Goal: Transaction & Acquisition: Purchase product/service

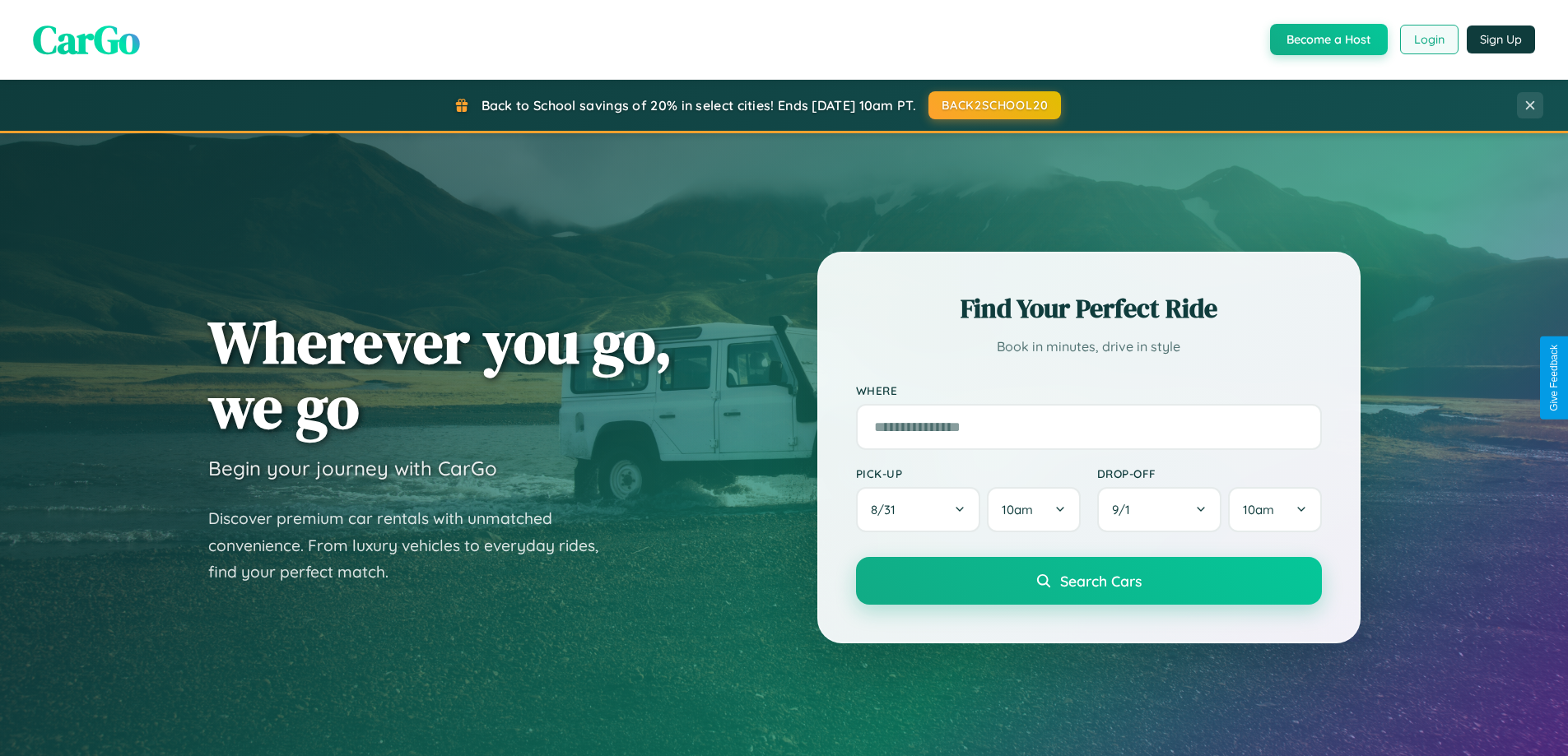
click at [1428, 40] on button "Login" at bounding box center [1429, 39] width 59 height 30
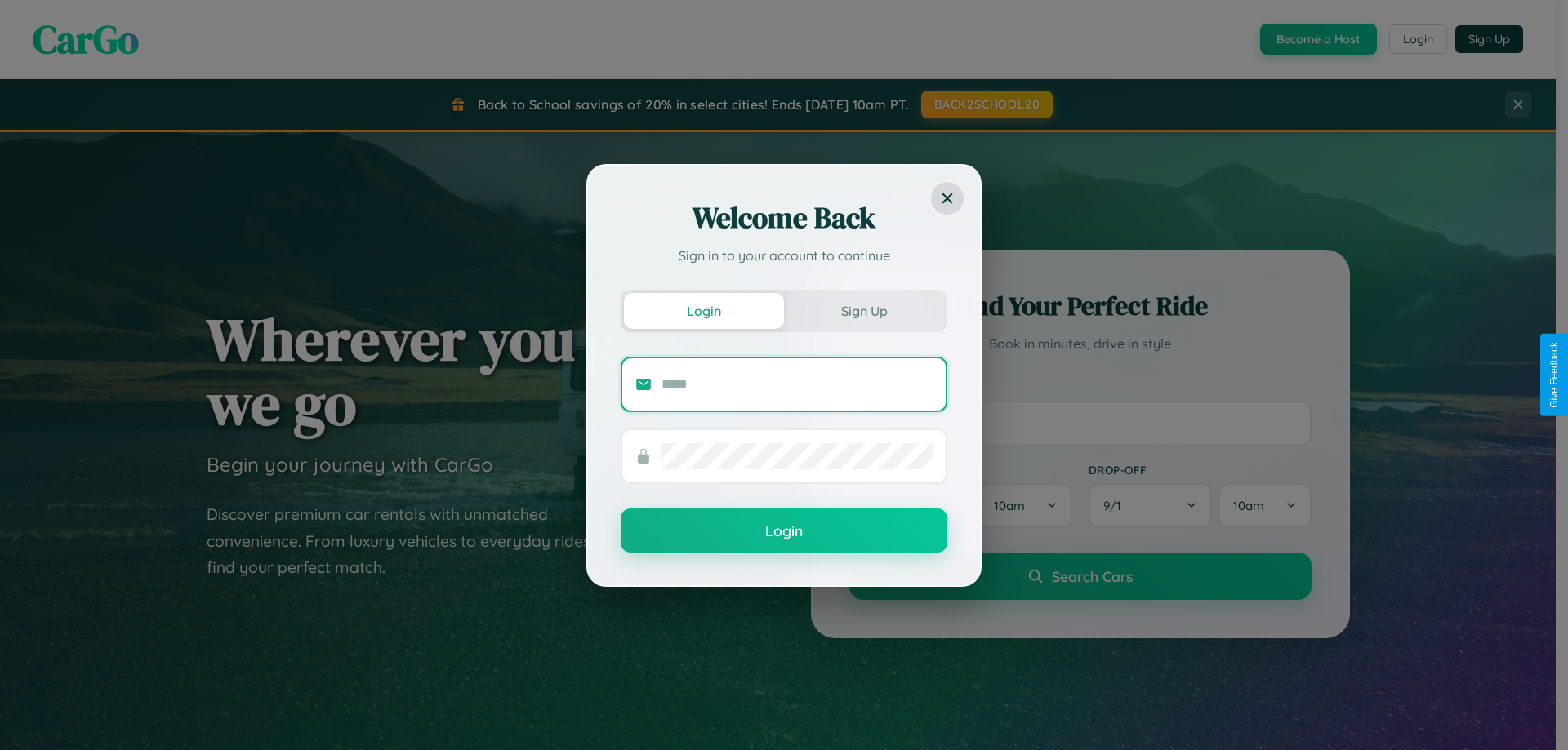
click at [797, 384] on input "text" at bounding box center [797, 384] width 271 height 26
type input "**********"
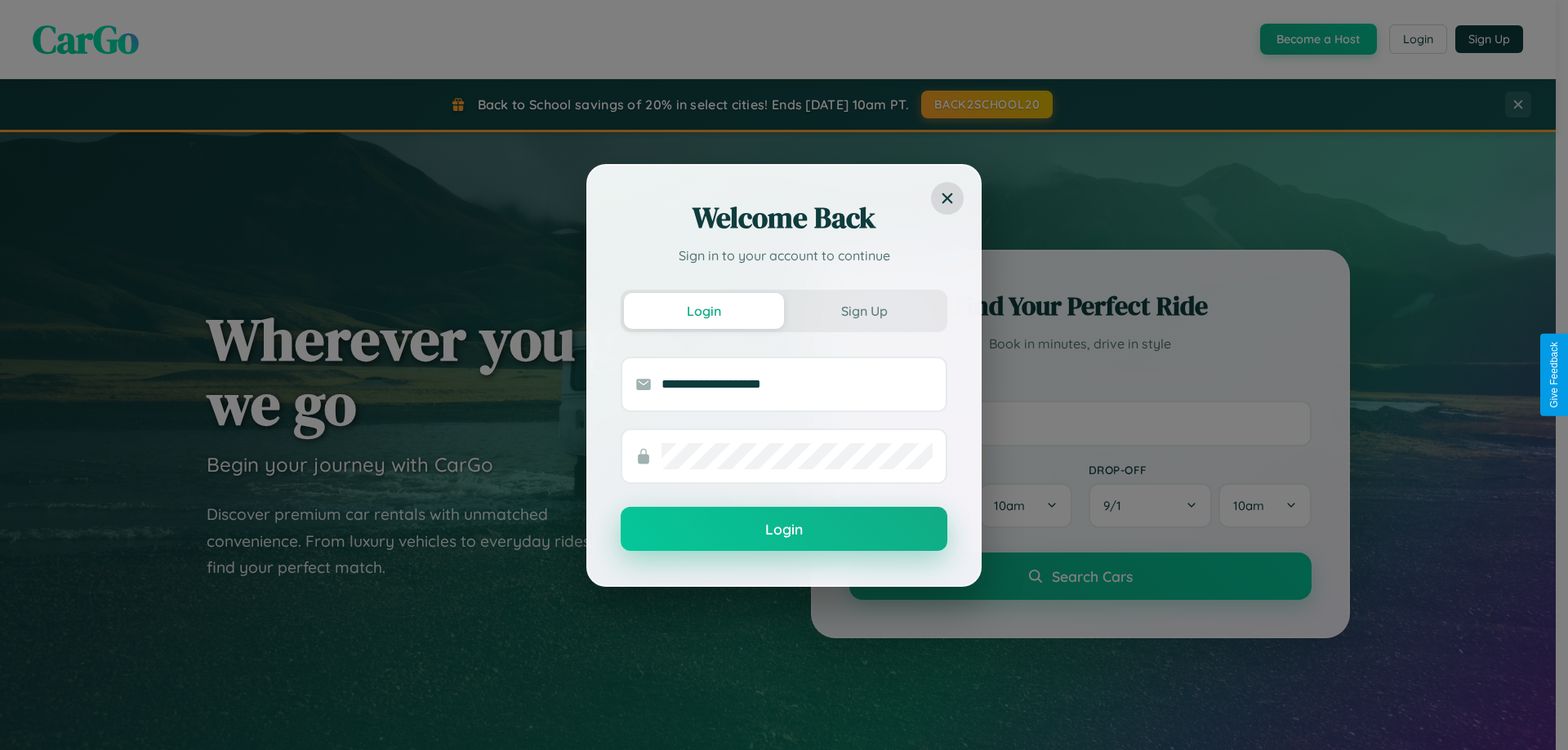
click at [784, 530] on button "Login" at bounding box center [784, 528] width 327 height 44
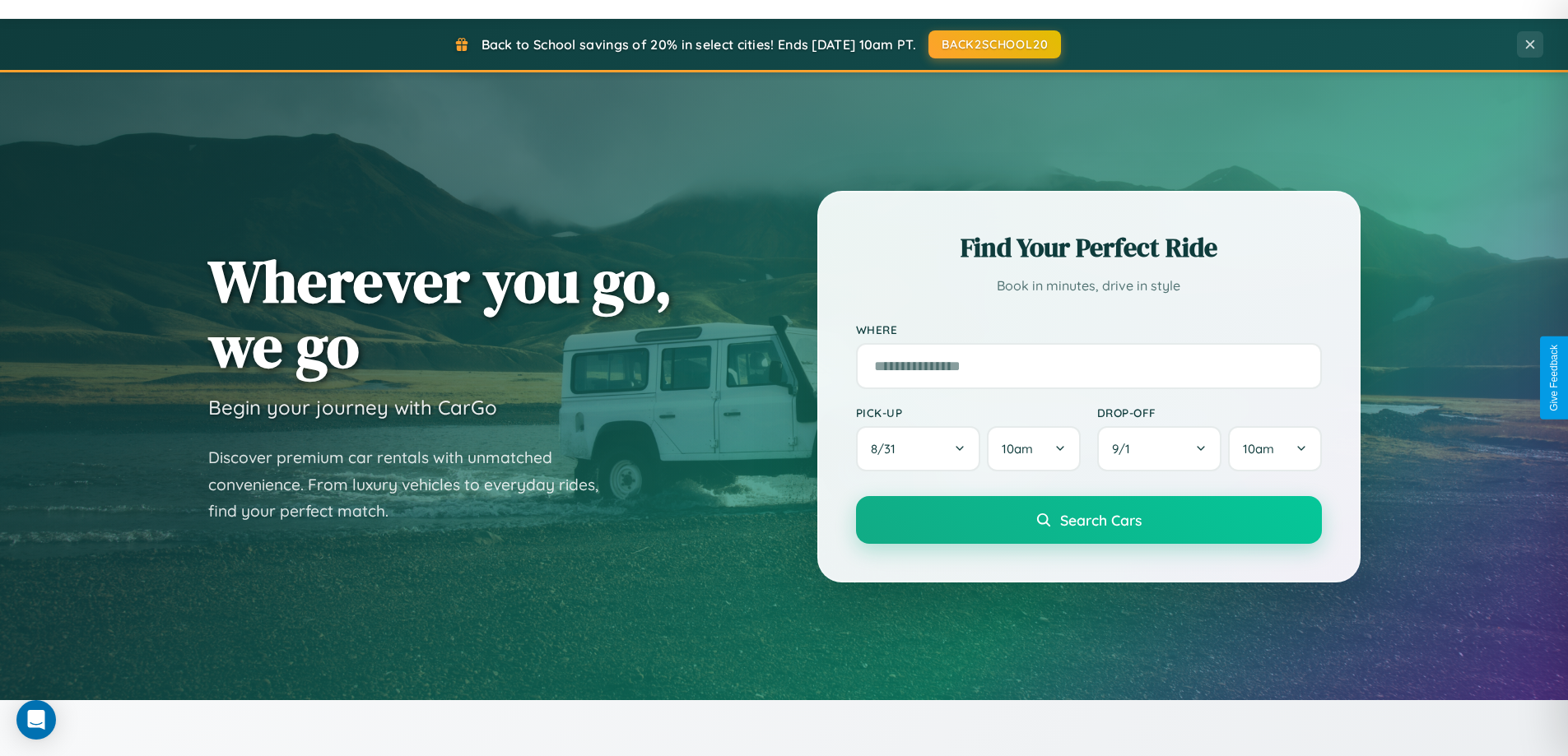
scroll to position [709, 0]
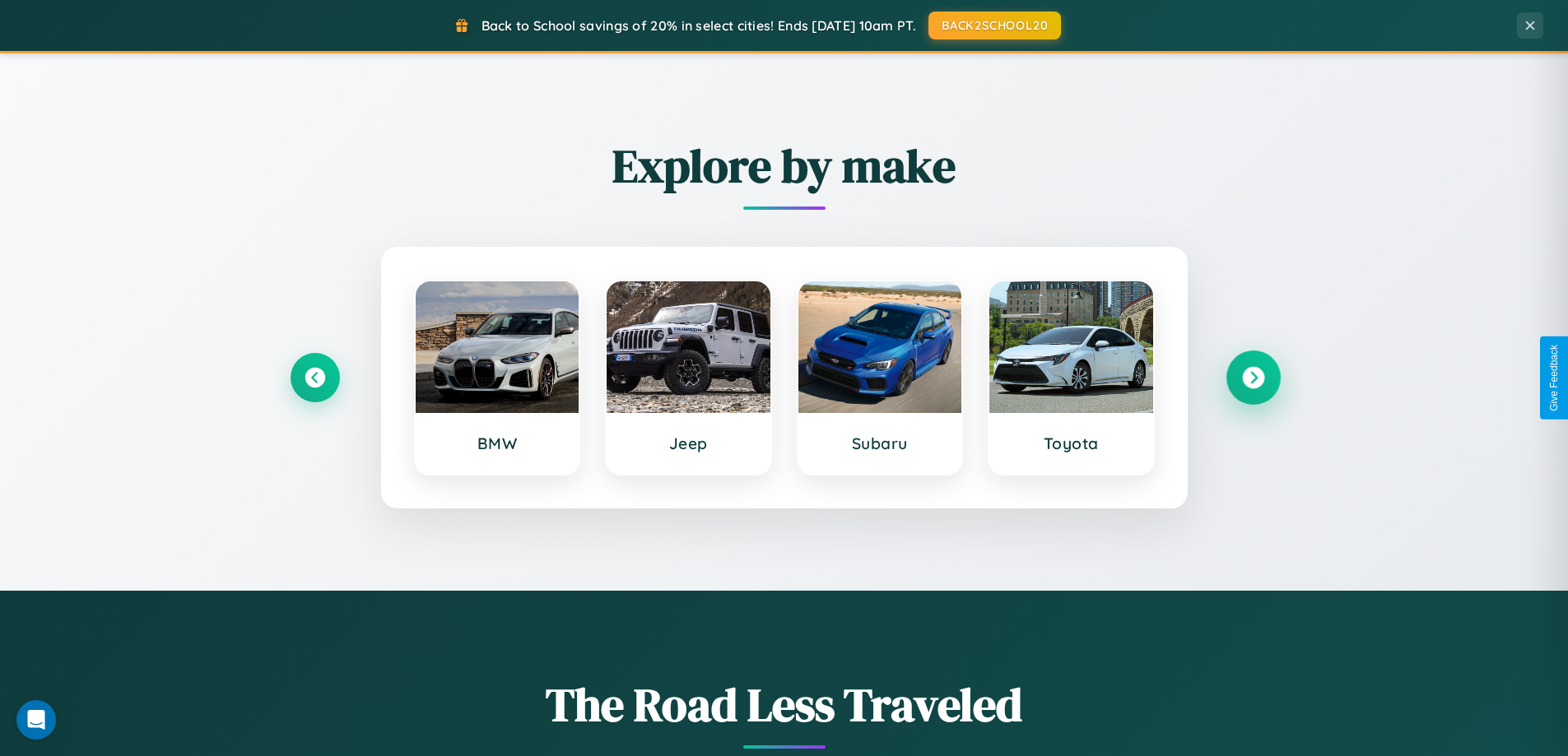
click at [1253, 378] on icon at bounding box center [1253, 378] width 23 height 23
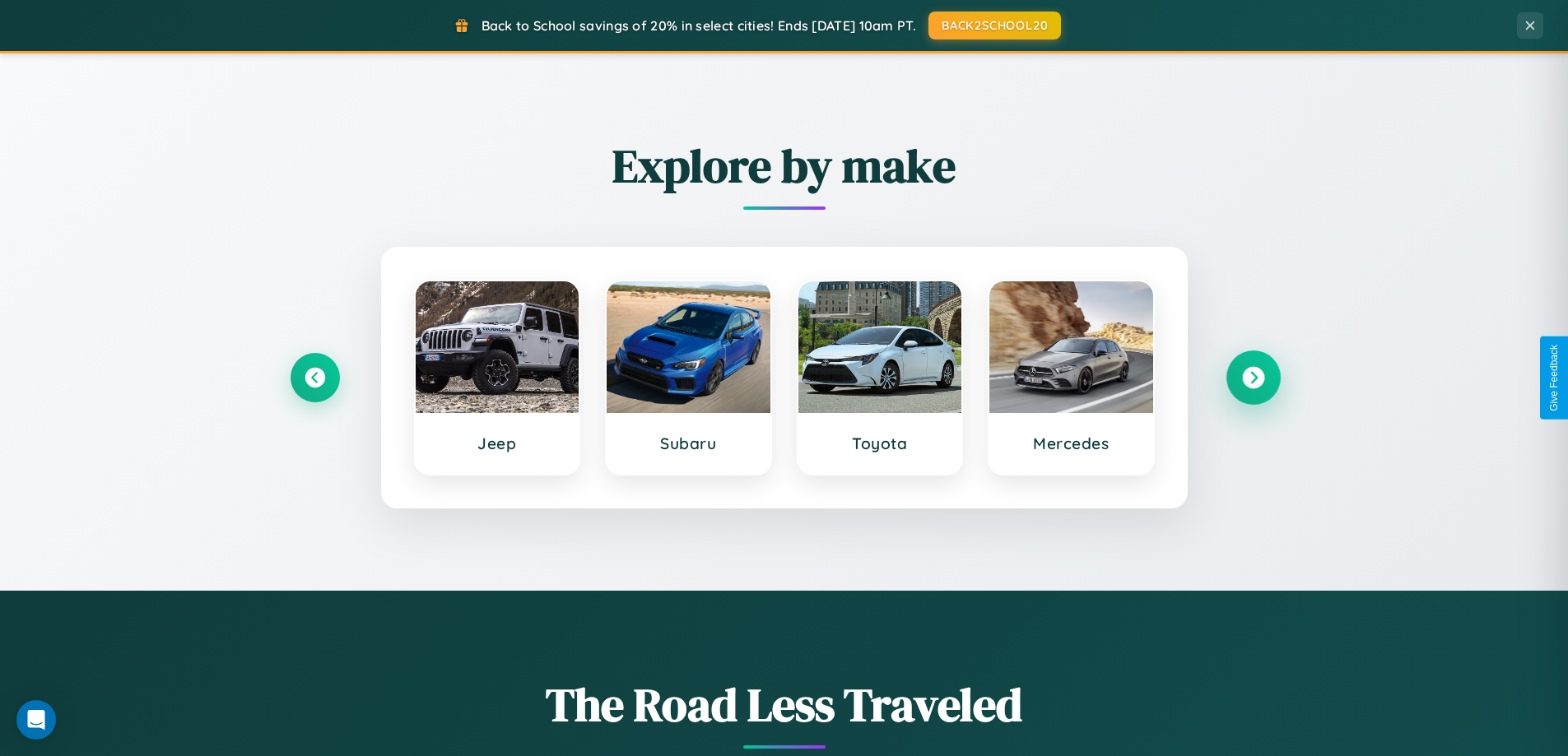
click at [1253, 378] on icon at bounding box center [1253, 378] width 23 height 23
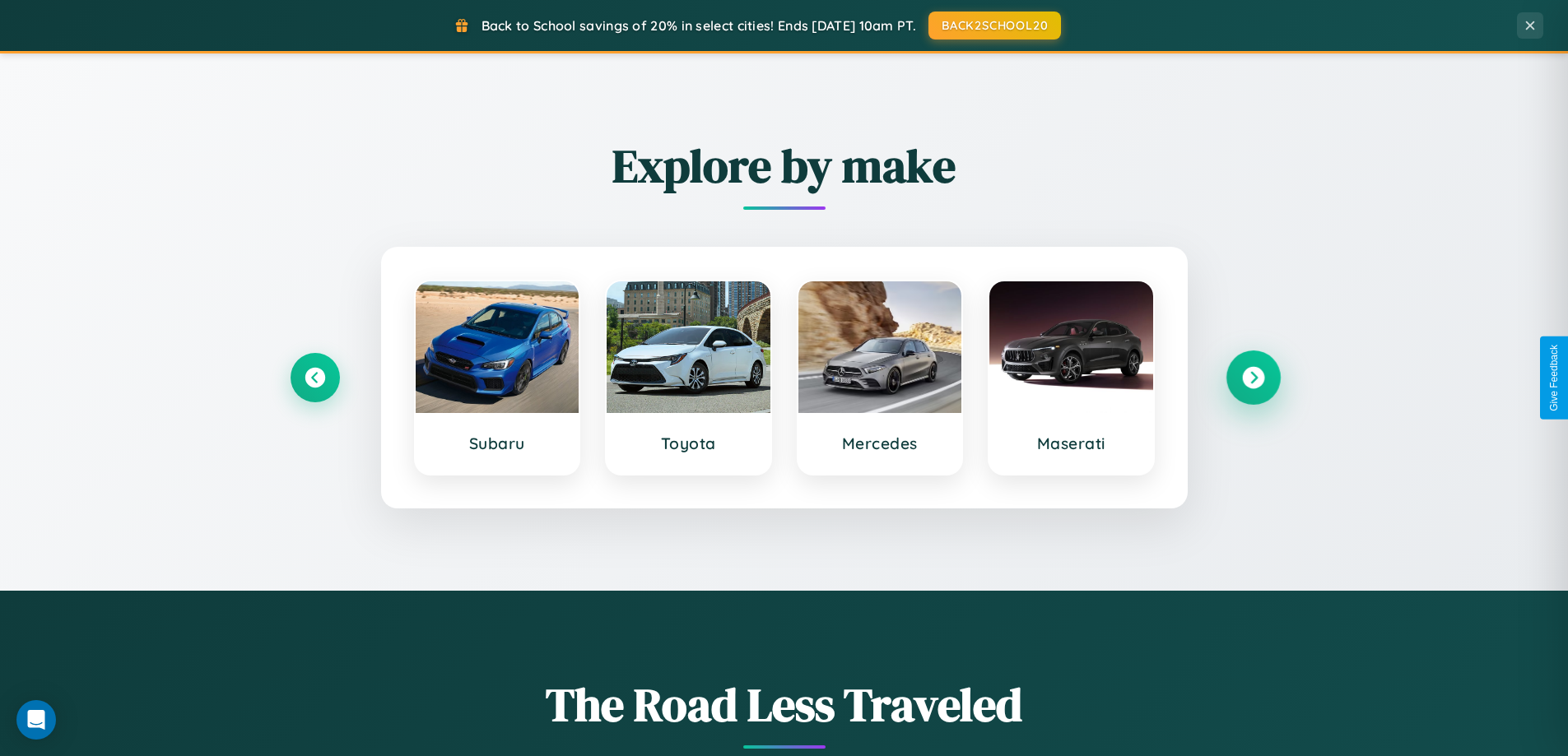
click at [1253, 378] on icon at bounding box center [1253, 378] width 23 height 23
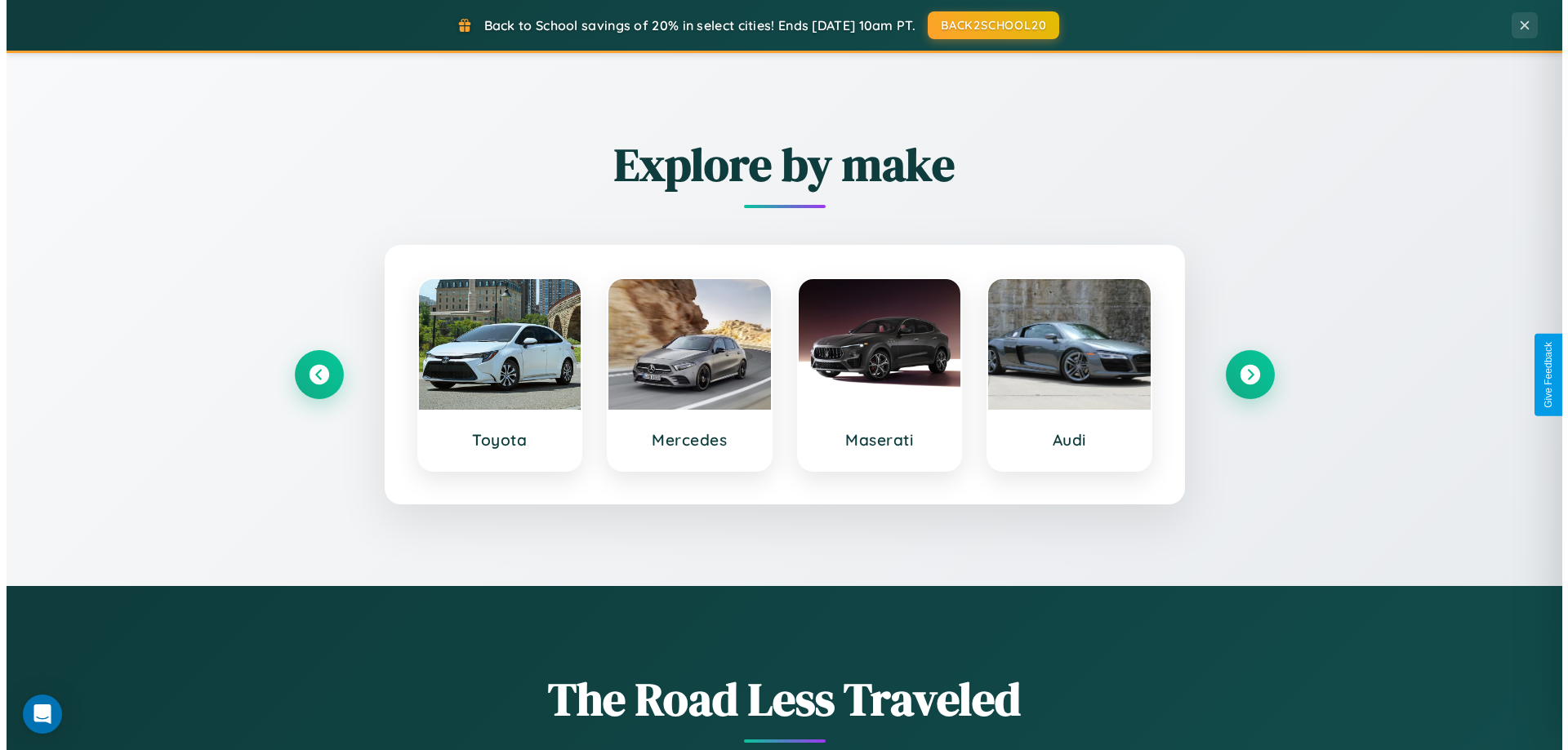
scroll to position [0, 0]
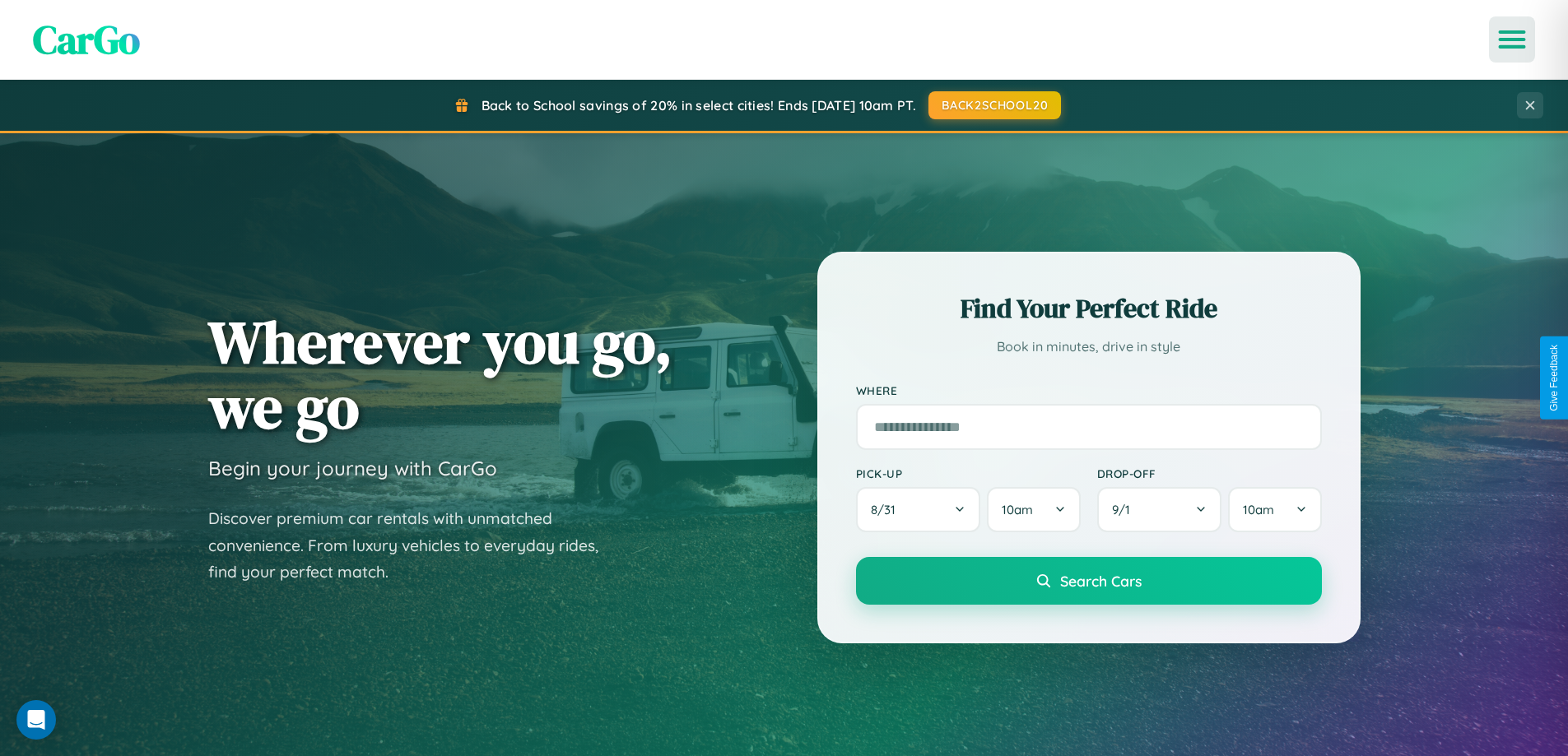
click at [1512, 40] on icon "Open menu" at bounding box center [1512, 40] width 23 height 14
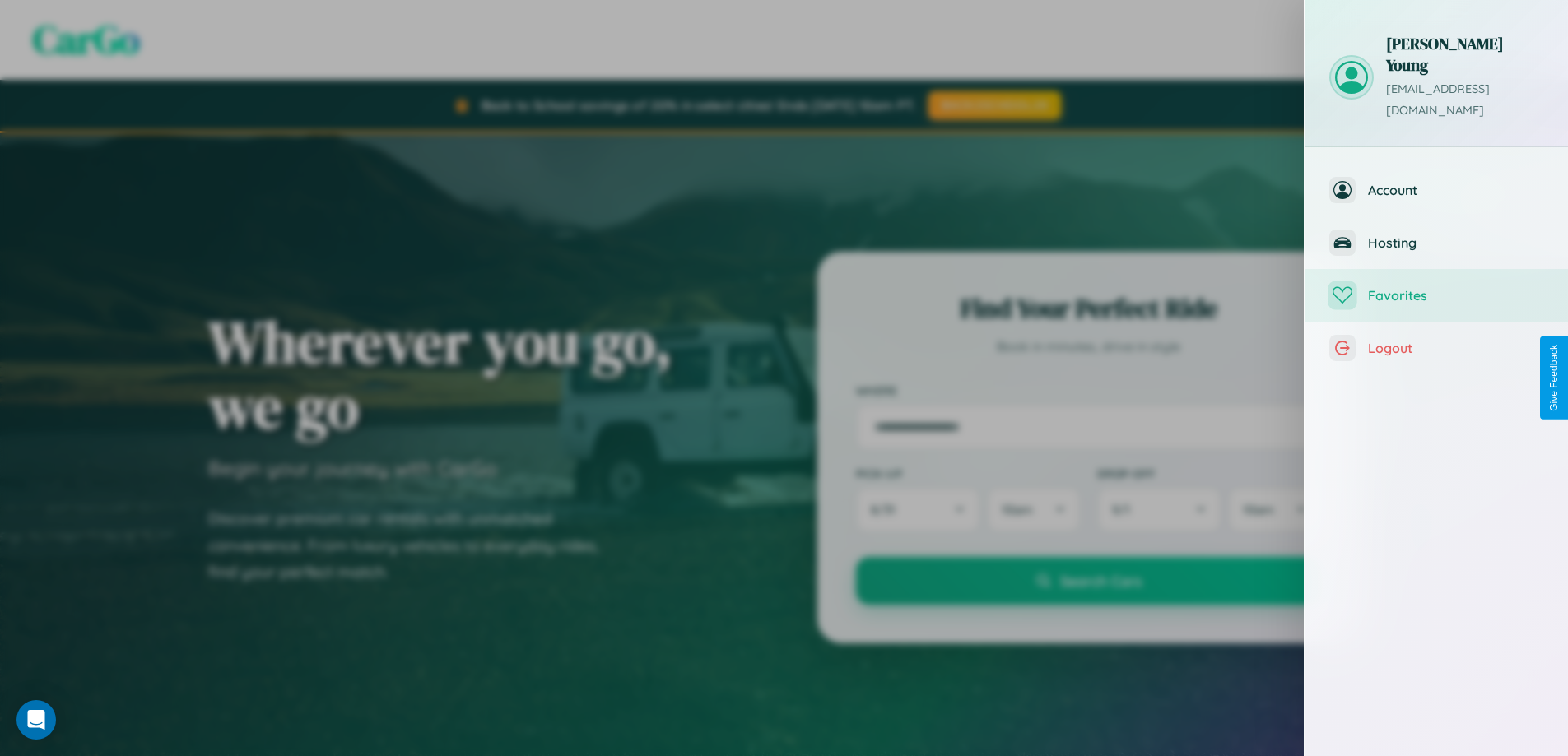
click at [1436, 287] on span "Favorites" at bounding box center [1455, 295] width 175 height 16
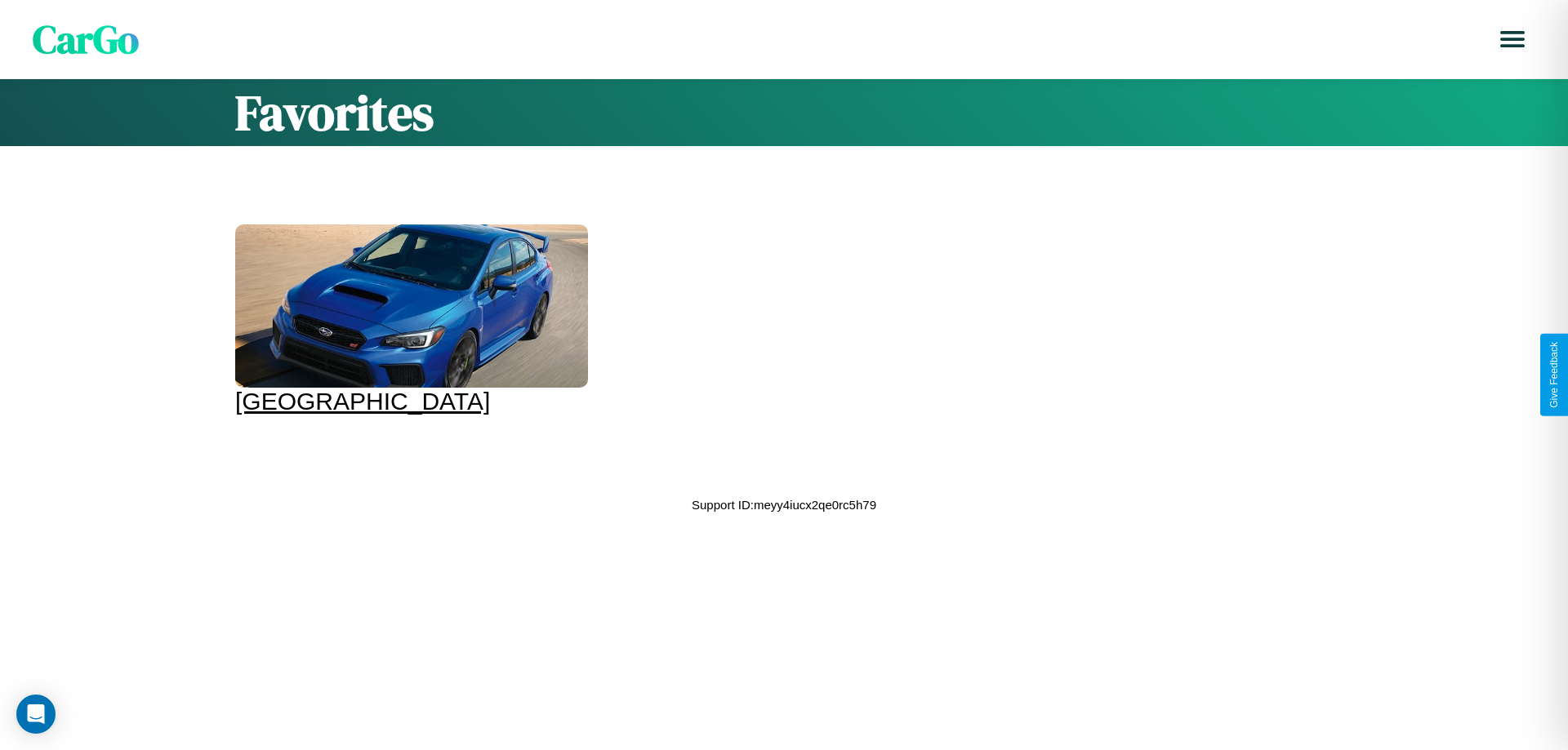
click at [409, 320] on div at bounding box center [412, 306] width 353 height 163
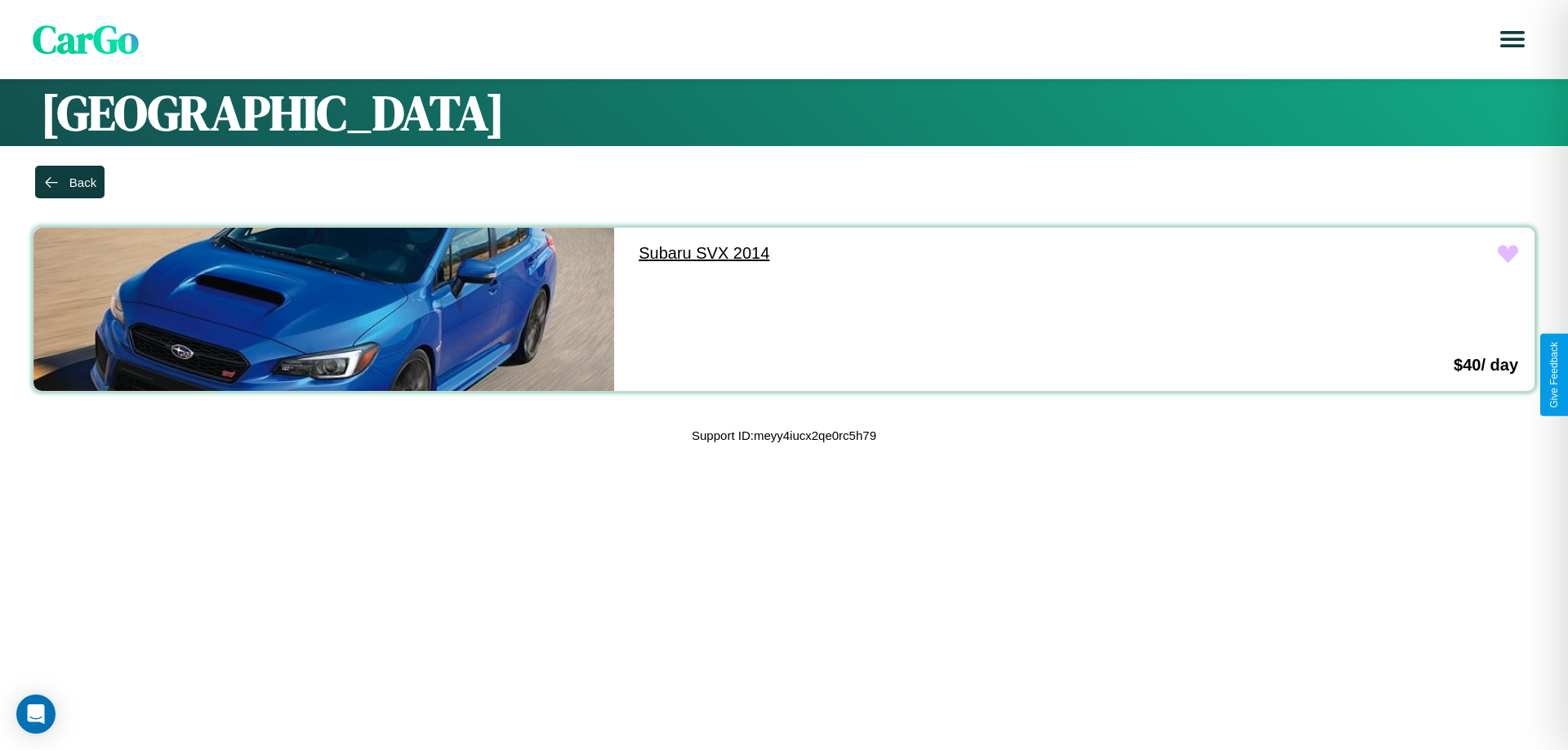
click at [904, 253] on link "Subaru SVX 2014" at bounding box center [913, 252] width 580 height 51
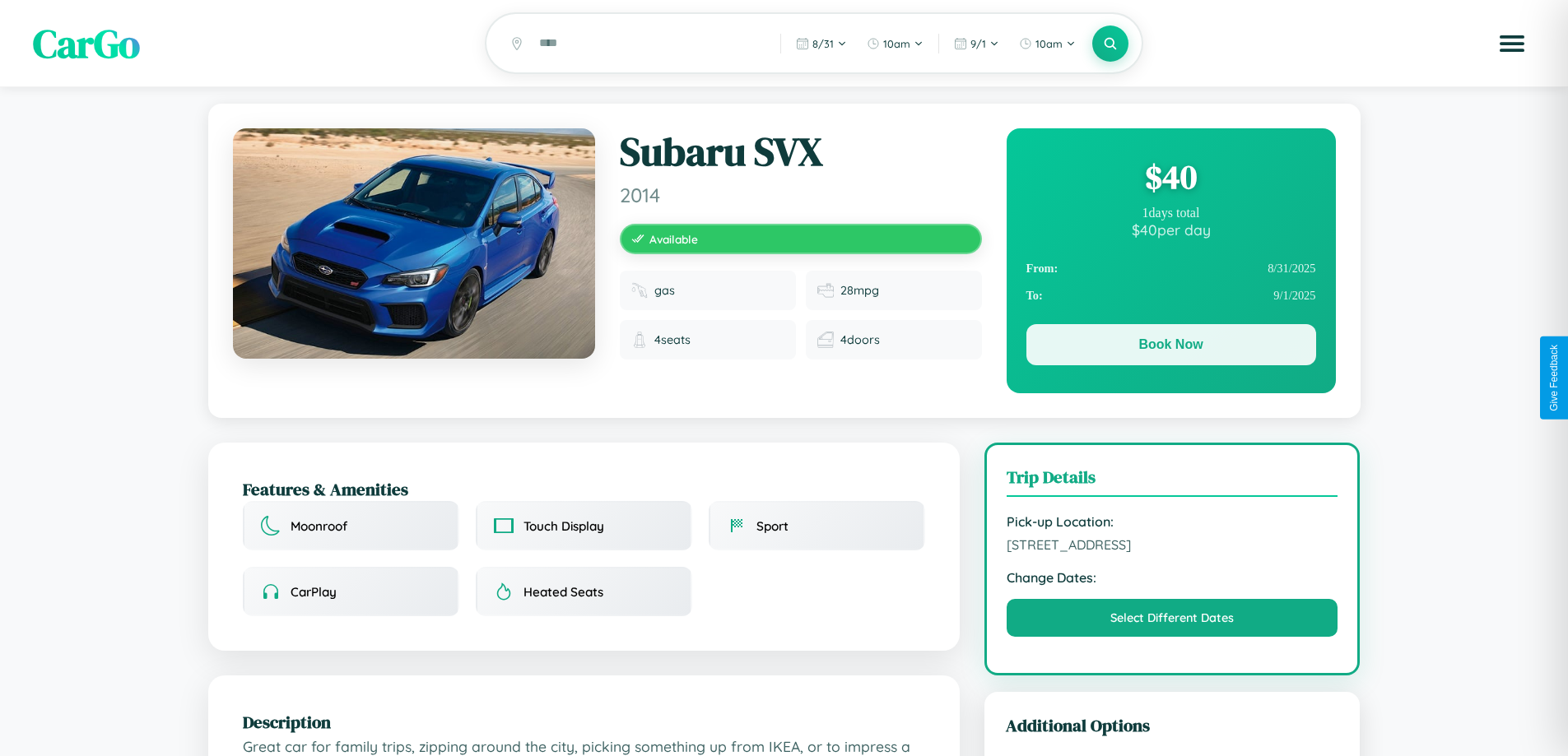
click at [1171, 347] on button "Book Now" at bounding box center [1171, 345] width 290 height 41
